Goal: Check status: Check status

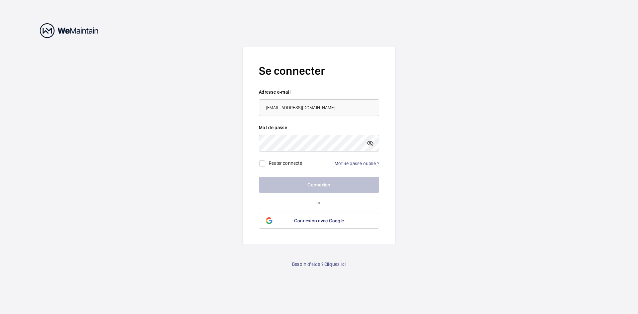
type input "[EMAIL_ADDRESS][DOMAIN_NAME]"
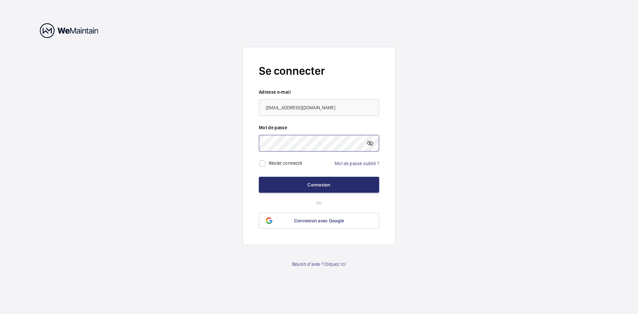
click at [259, 177] on button "Connexion" at bounding box center [319, 185] width 120 height 16
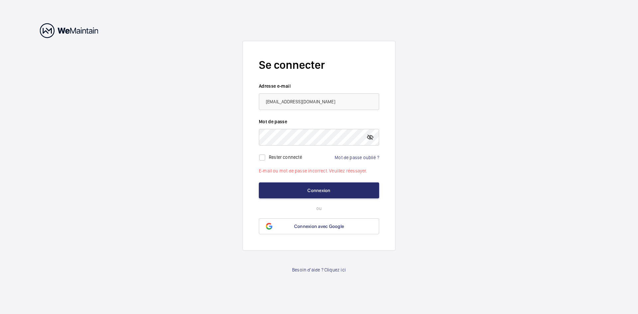
click at [371, 139] on mat-icon at bounding box center [370, 137] width 8 height 8
click at [299, 186] on button "Connexion" at bounding box center [319, 190] width 120 height 16
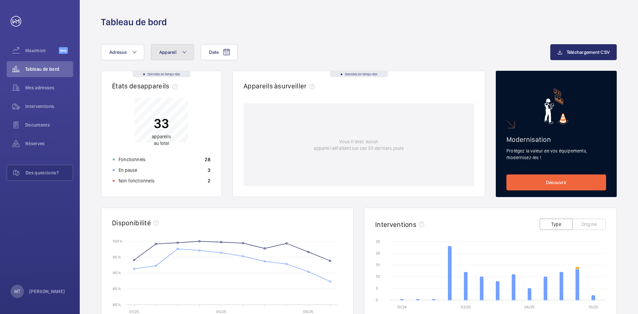
click at [172, 54] on span "Appareil" at bounding box center [167, 52] width 17 height 5
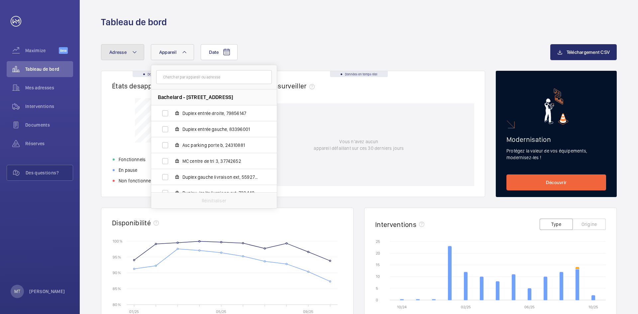
click at [138, 55] on button "Adresse" at bounding box center [122, 52] width 43 height 16
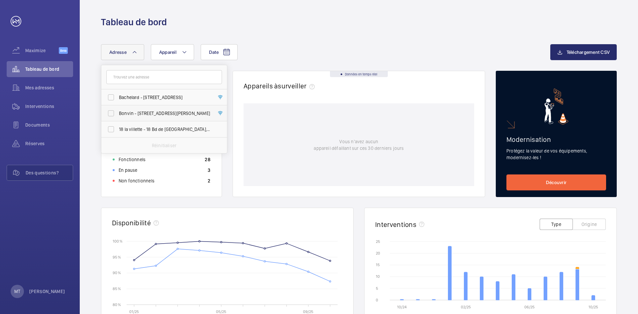
click at [143, 112] on span "Bonvin - [STREET_ADDRESS][PERSON_NAME]" at bounding box center [164, 113] width 91 height 7
click at [118, 112] on input "Bonvin - [STREET_ADDRESS][PERSON_NAME]" at bounding box center [110, 113] width 13 height 13
checkbox input "true"
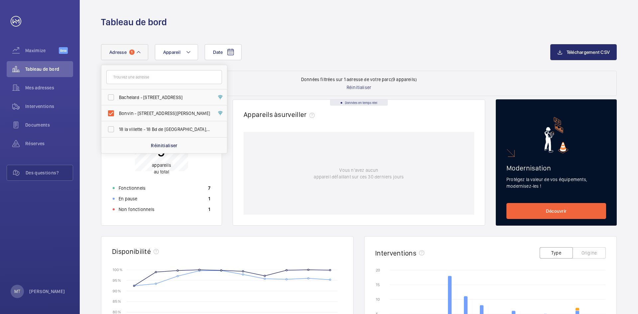
click at [320, 37] on div "Date Adresse 1 Bachelard - [STREET_ADDRESS][GEOGRAPHIC_DATA] - [STREET_ADDRESS]…" at bounding box center [359, 271] width 558 height 487
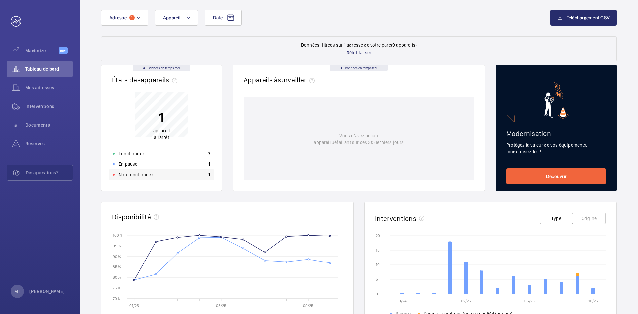
scroll to position [66, 0]
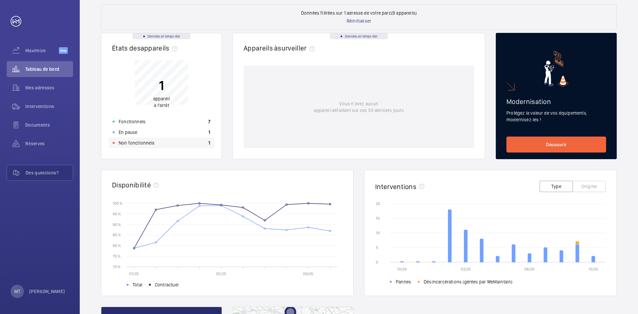
click at [138, 143] on p "Non fonctionnels" at bounding box center [137, 143] width 36 height 7
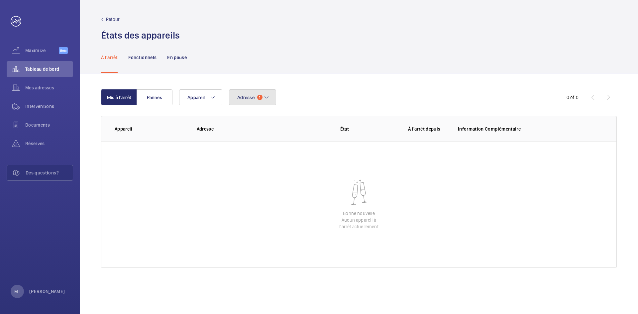
click at [269, 97] on mat-icon at bounding box center [266, 97] width 5 height 8
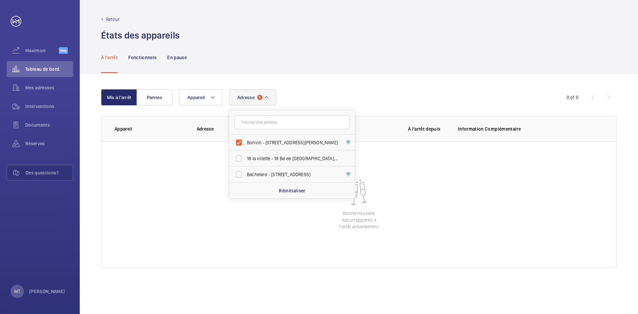
click at [353, 83] on div "Mis à l'arrêt Pannes Adresse [STREET_ADDRESS][PERSON_NAME] 18 la villette - 18 …" at bounding box center [359, 193] width 558 height 241
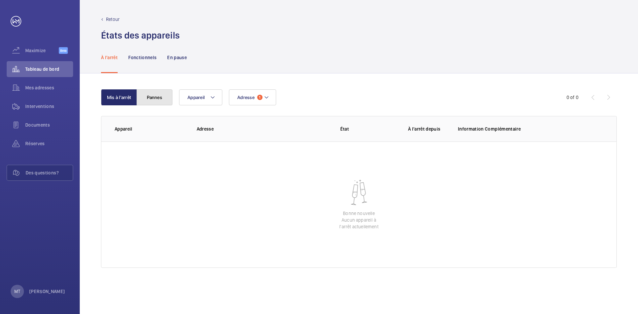
click at [156, 100] on button "Pannes" at bounding box center [155, 97] width 36 height 16
